Goal: Book appointment/travel/reservation

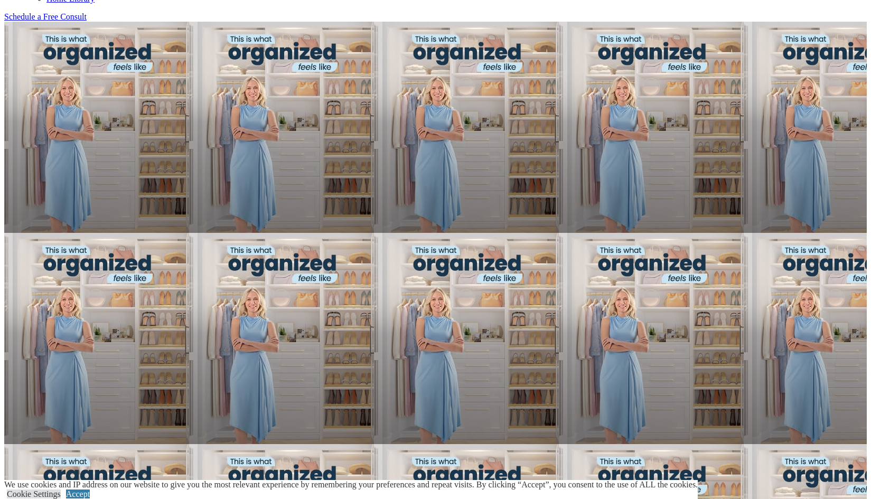
scroll to position [697, 0]
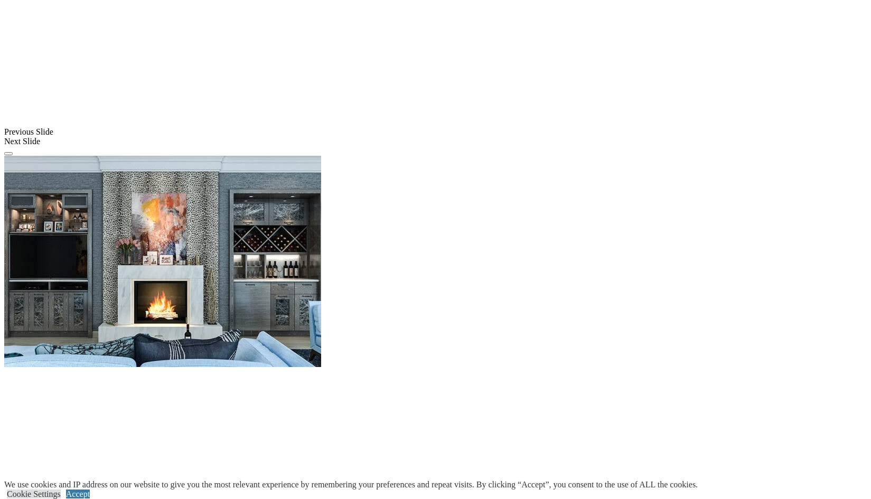
scroll to position [929, 0]
